Goal: Task Accomplishment & Management: Complete application form

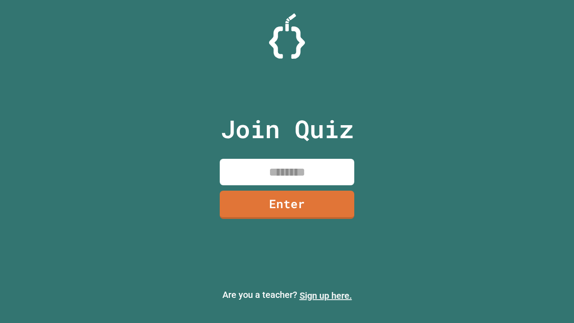
click at [325, 295] on link "Sign up here." at bounding box center [325, 295] width 52 height 11
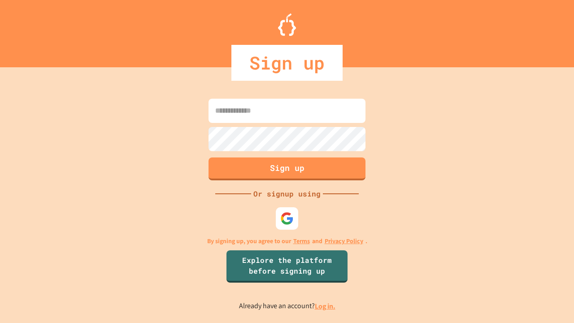
click at [325, 306] on link "Log in." at bounding box center [325, 305] width 21 height 9
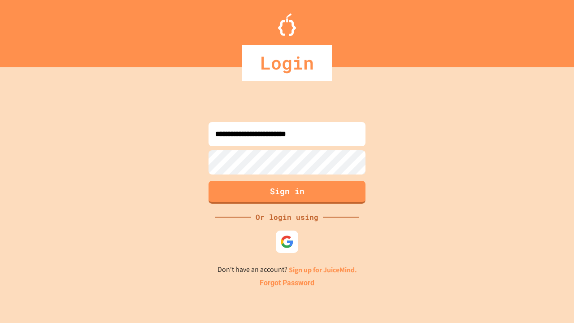
type input "**********"
